Goal: Task Accomplishment & Management: Use online tool/utility

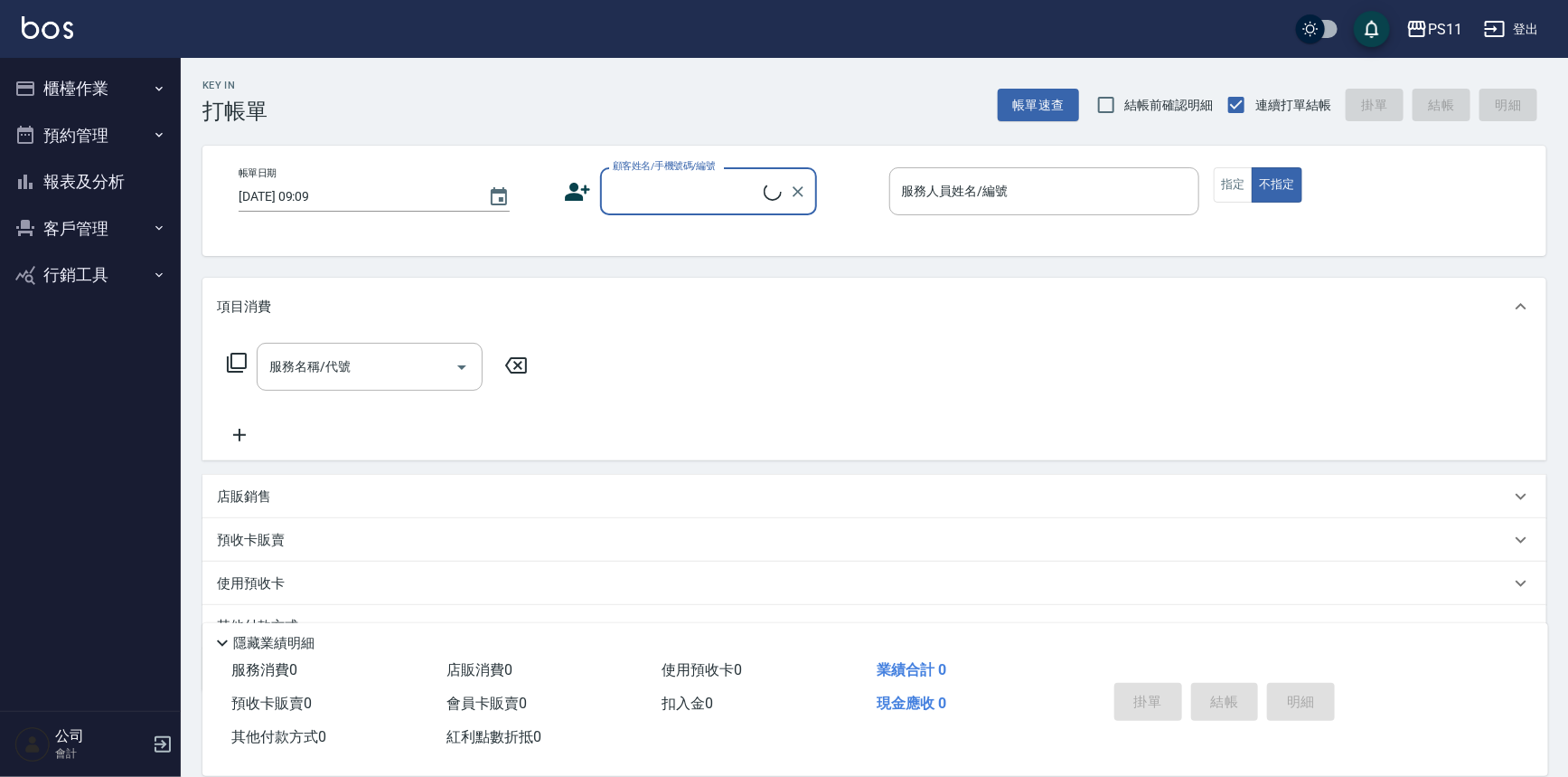
click at [127, 80] on button "櫃檯作業" at bounding box center [90, 88] width 167 height 47
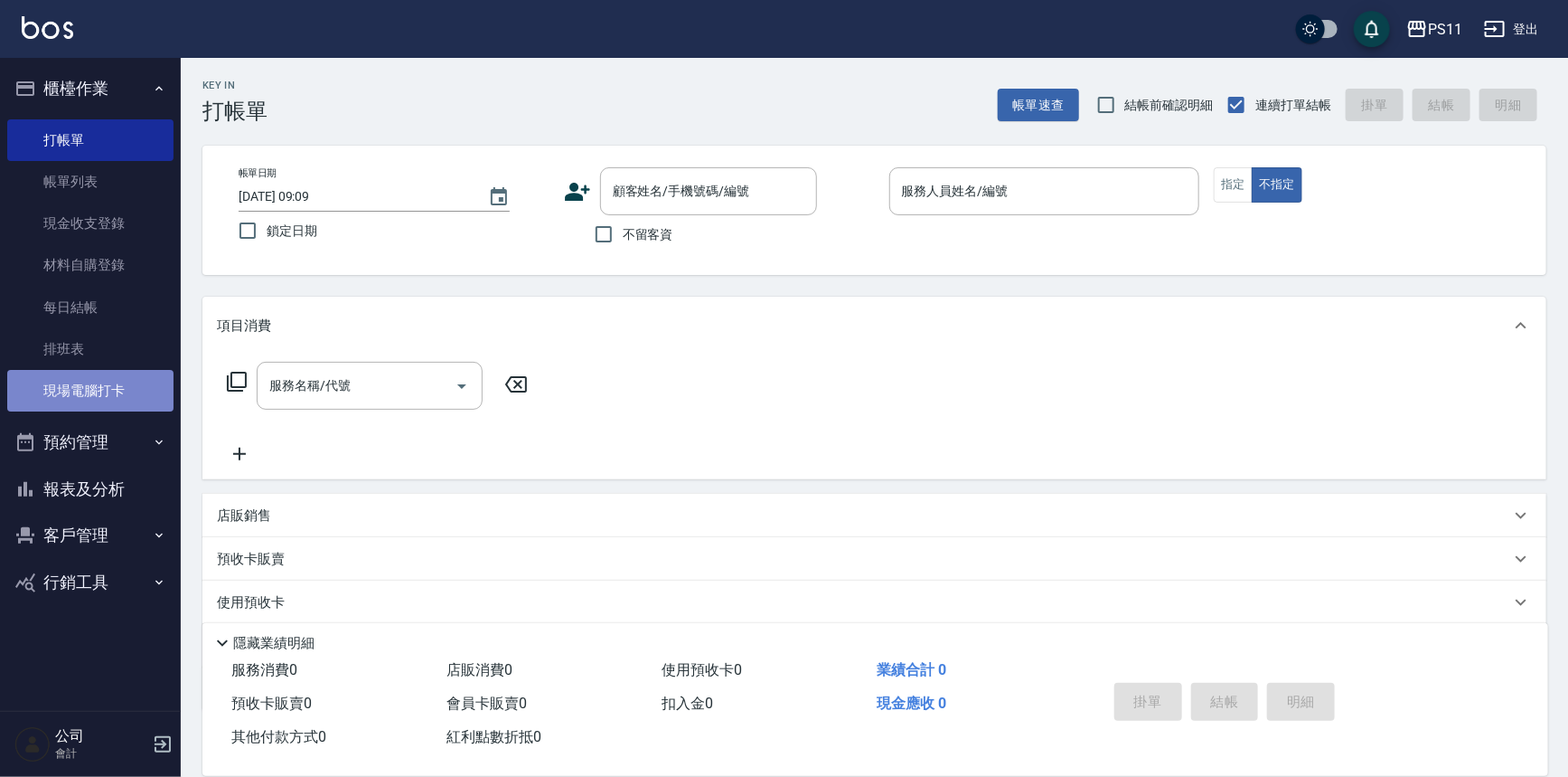
click at [128, 399] on link "現場電腦打卡" at bounding box center [90, 390] width 167 height 42
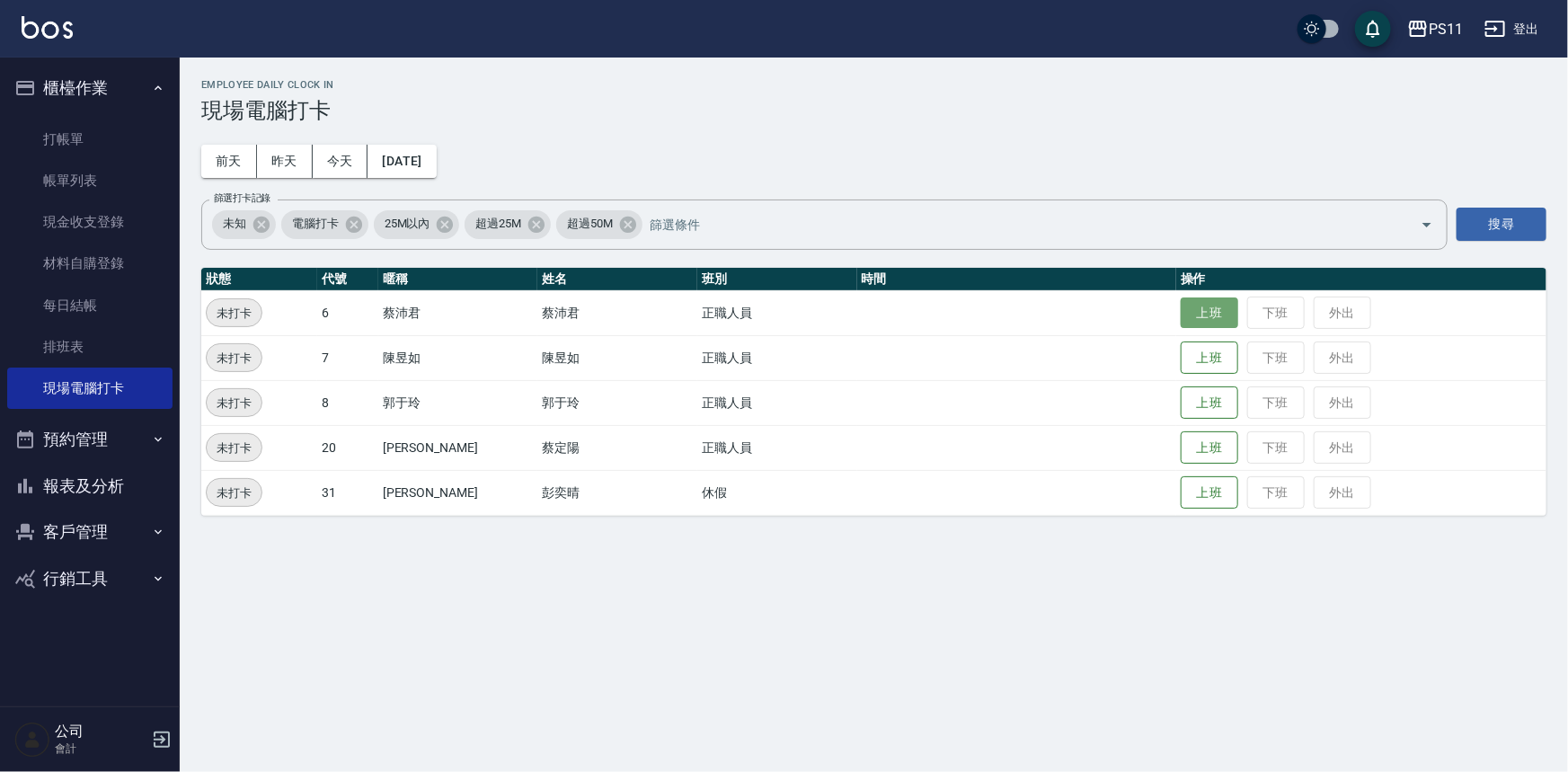
click at [1181, 312] on button "上班" at bounding box center [1210, 314] width 58 height 32
click at [901, 68] on div "Employee Daily Clock In 現場電腦打卡 [DATE] [DATE] [DATE] [DATE] 篩選打卡記錄 未知 電腦打卡 25M以內…" at bounding box center [873, 297] width 1388 height 479
click at [1182, 403] on button "上班" at bounding box center [1210, 403] width 58 height 32
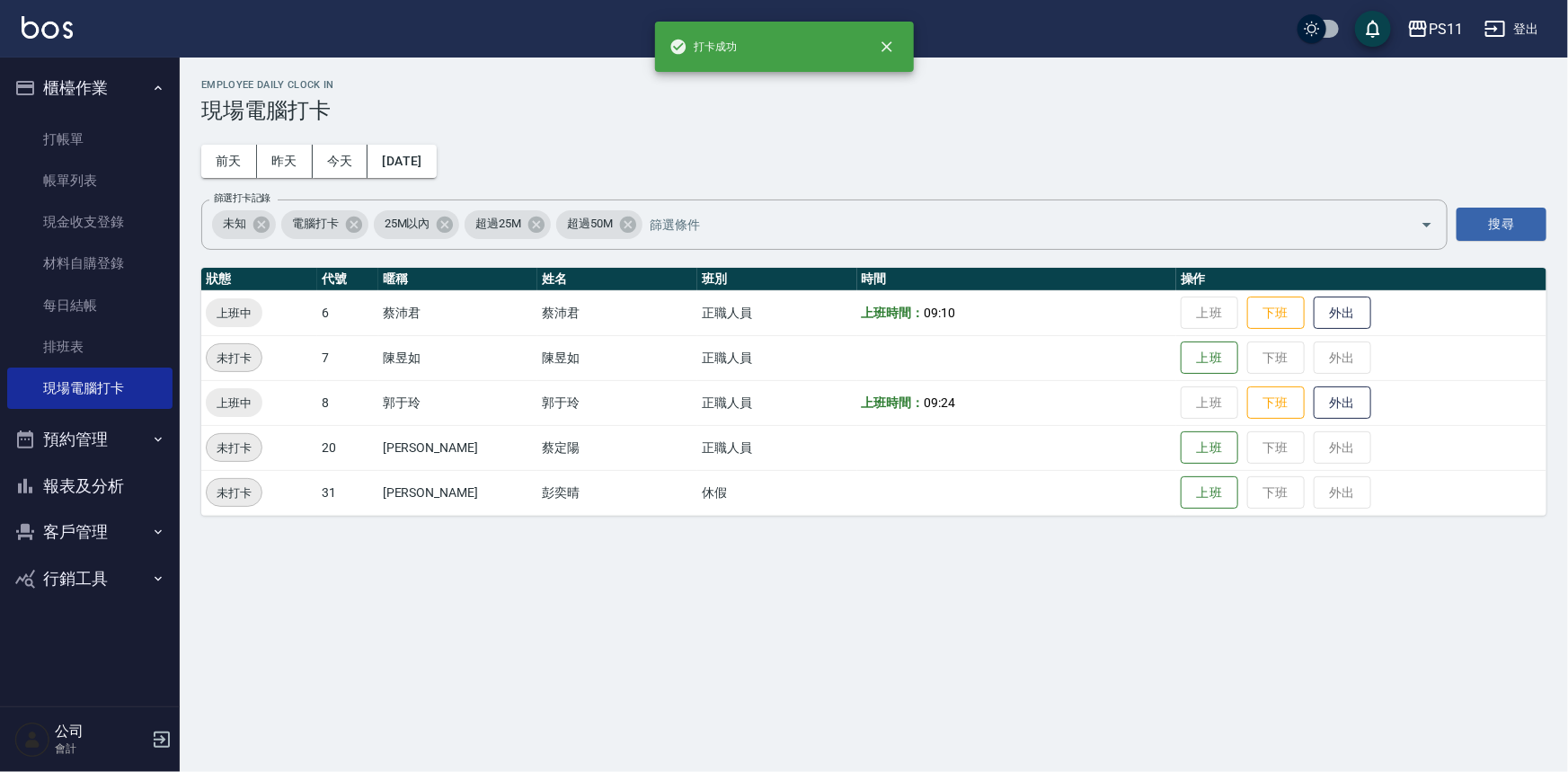
click at [1222, 461] on td "上班 下班 外出" at bounding box center [1361, 447] width 370 height 45
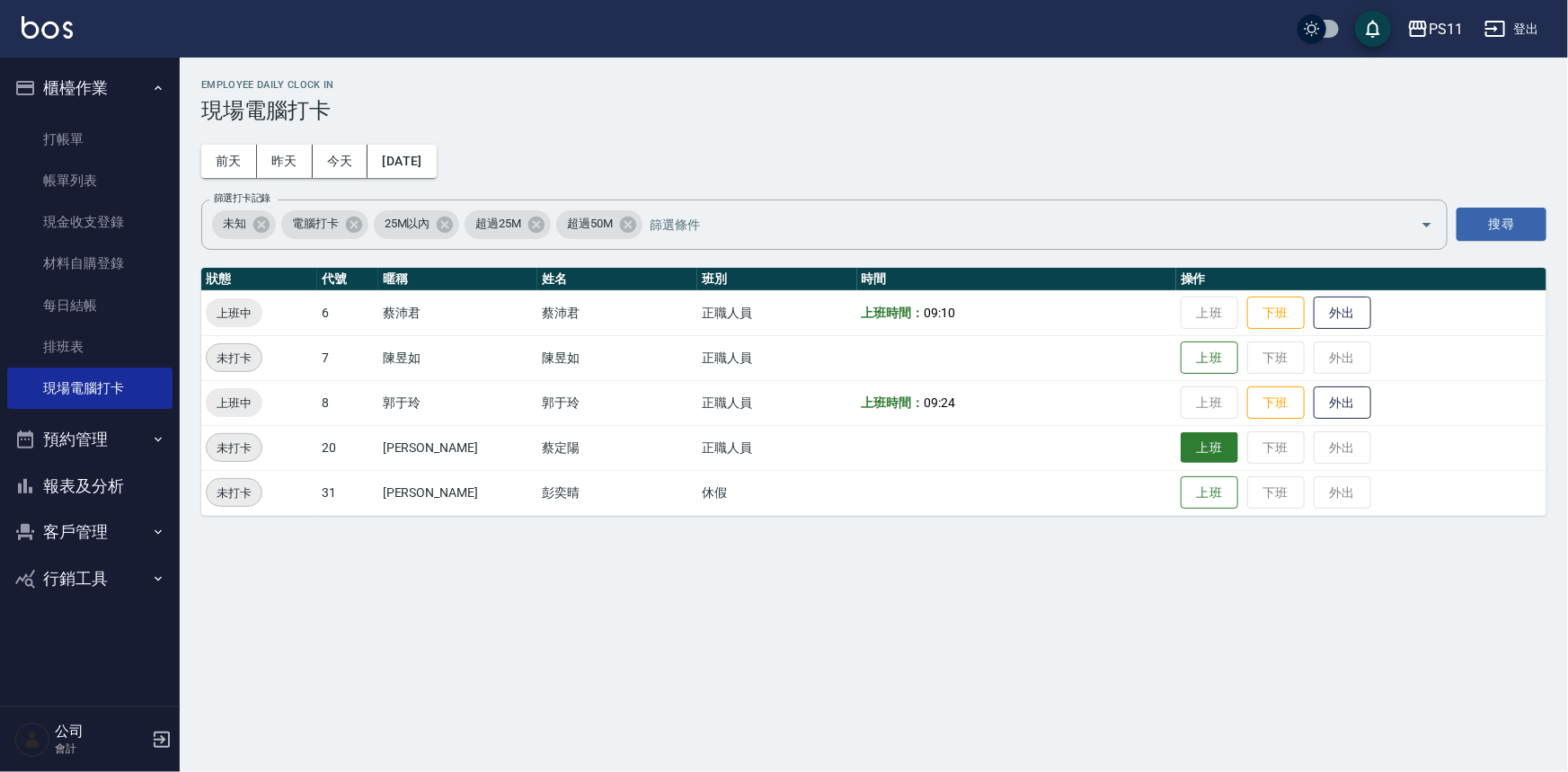
click at [1192, 456] on button "上班" at bounding box center [1210, 448] width 58 height 32
click at [1181, 365] on button "上班" at bounding box center [1210, 358] width 58 height 32
